Goal: Task Accomplishment & Management: Complete application form

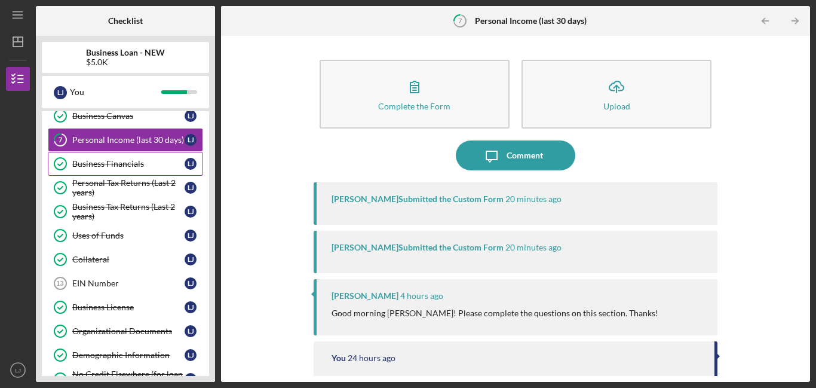
scroll to position [49, 0]
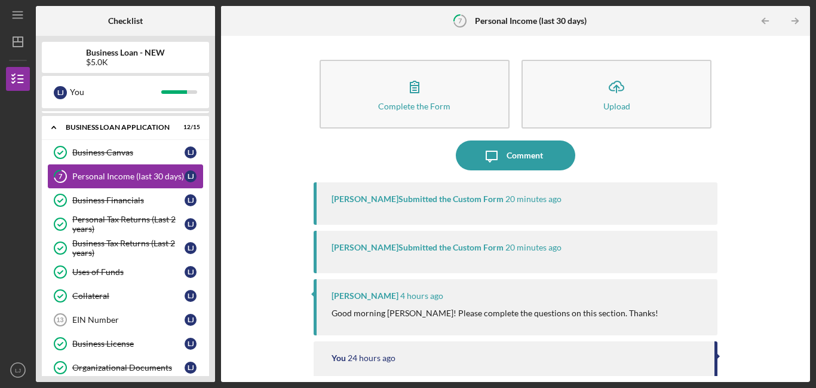
click at [157, 176] on div "Personal Income (last 30 days)" at bounding box center [128, 177] width 112 height 10
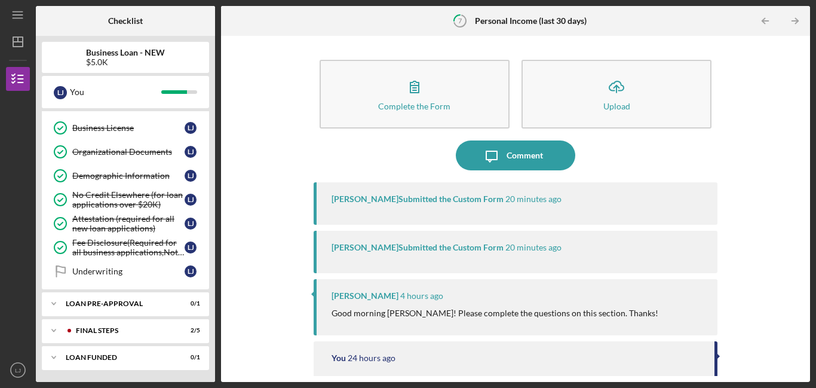
scroll to position [0, 0]
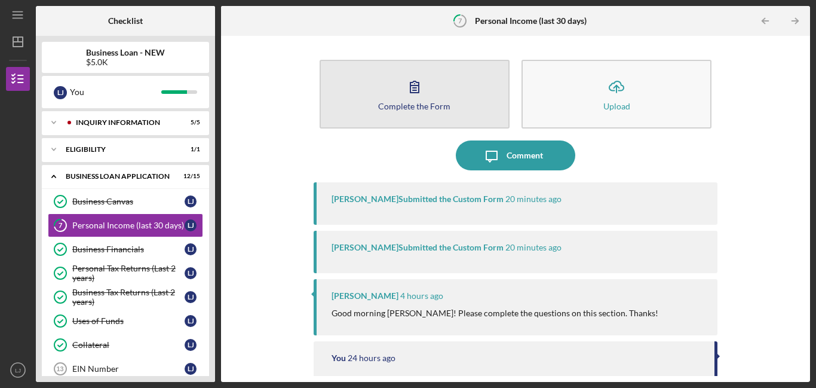
click at [351, 93] on button "Complete the Form Form" at bounding box center [415, 94] width 190 height 69
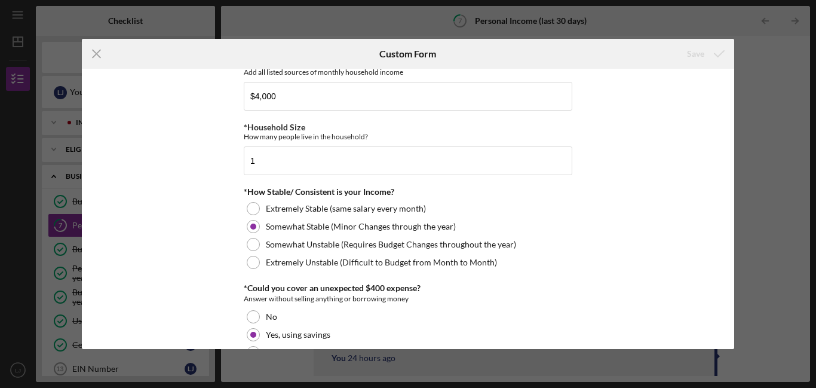
scroll to position [728, 0]
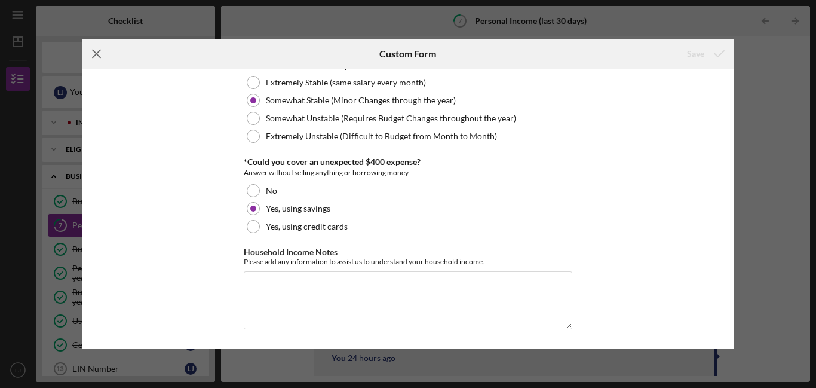
click at [94, 62] on icon "Icon/Menu Close" at bounding box center [97, 54] width 30 height 30
